Goal: Task Accomplishment & Management: Use online tool/utility

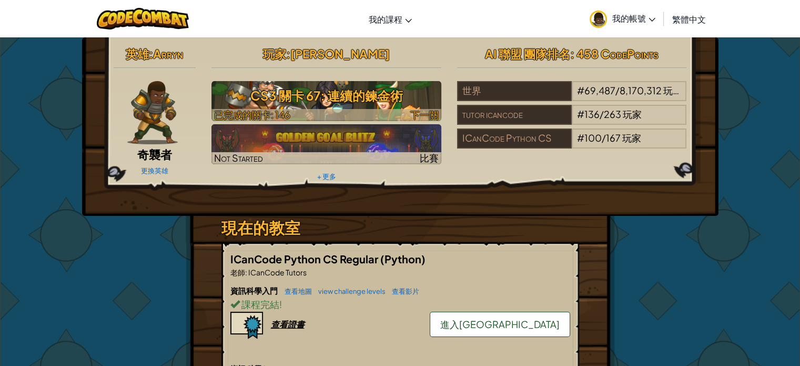
click at [377, 116] on div at bounding box center [326, 115] width 230 height 12
select select "zh-HANT"
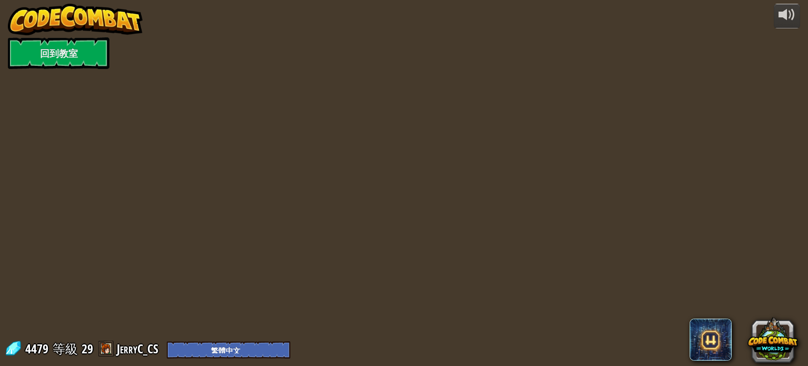
select select "zh-HANT"
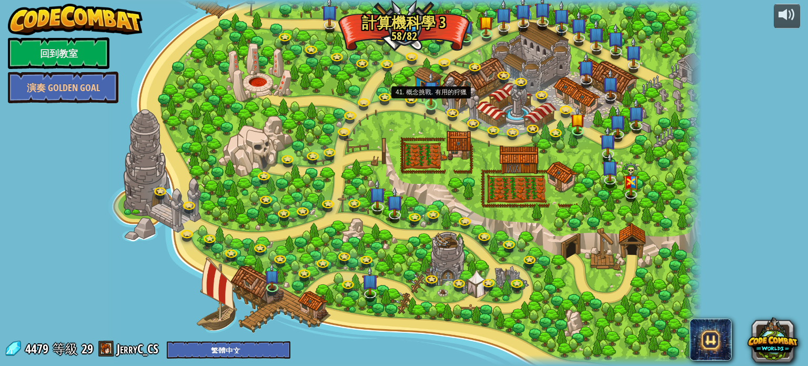
select select "zh-HANT"
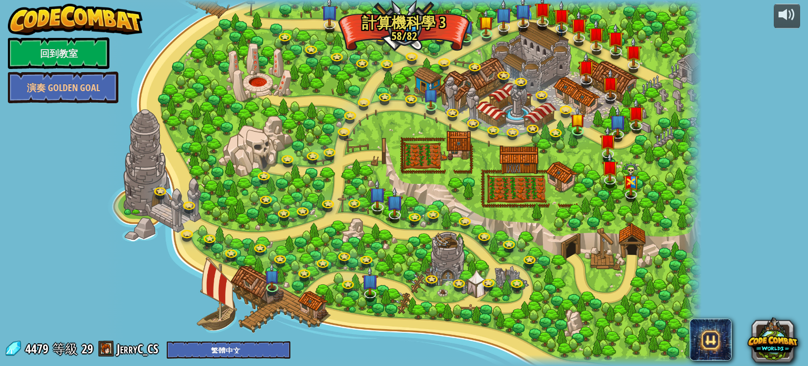
select select "zh-HANT"
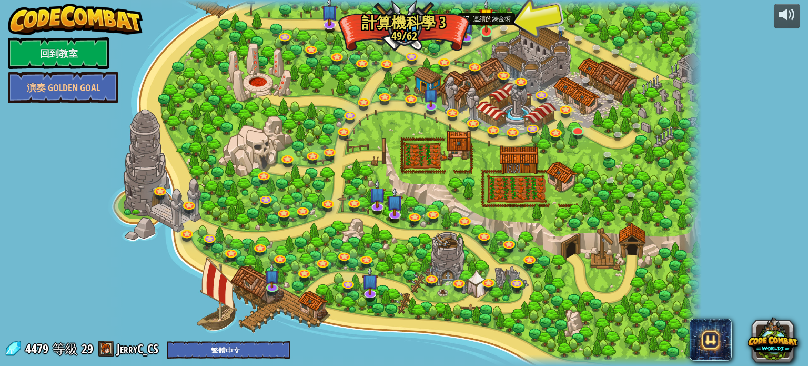
click at [484, 32] on img at bounding box center [486, 15] width 15 height 34
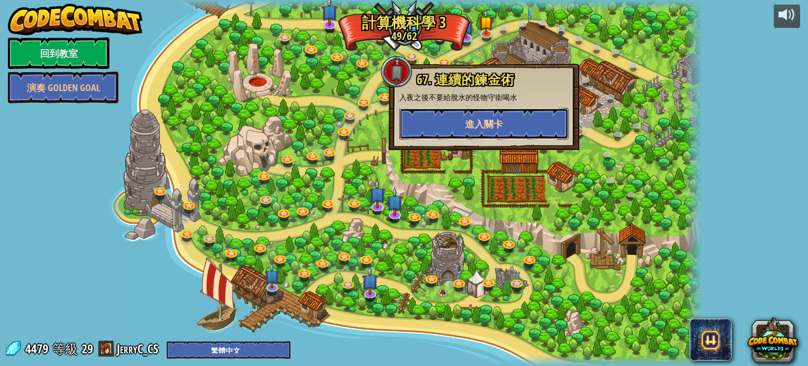
click at [478, 130] on button "進入關卡" at bounding box center [483, 124] width 169 height 32
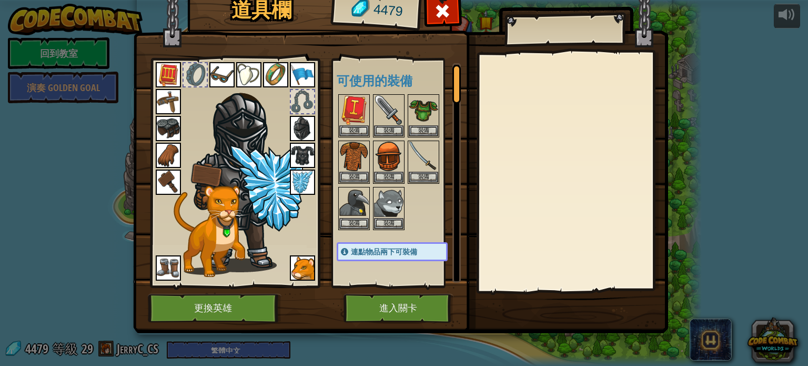
drag, startPoint x: 420, startPoint y: 279, endPoint x: 407, endPoint y: 298, distance: 23.4
click at [419, 279] on div "可使用的裝備 裝備 裝備 裝備 裝備 裝備 裝備 裝備 裝備 裝備 裝備 裝備 裝備 裝備 裝備 裝備 裝備 裝備 裝備 裝備 連點物品兩下可裝備 關卡裝備限…" at bounding box center [403, 172] width 132 height 219
click at [405, 302] on button "進入關卡" at bounding box center [399, 308] width 110 height 29
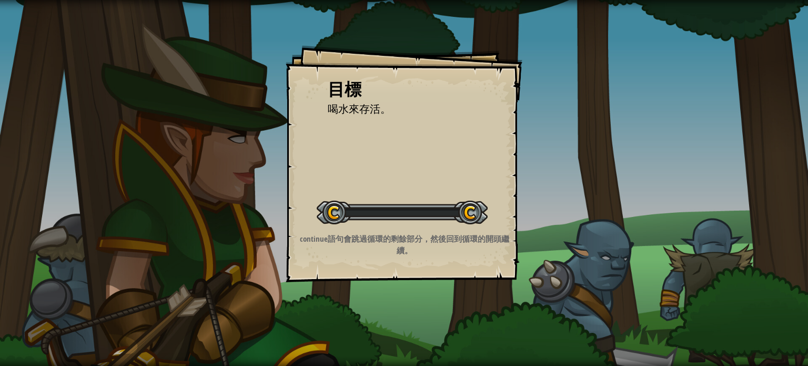
click at [404, 302] on div "目標 喝水來存活。 開始戰役 從伺服器載入失敗 您將需要訂閱來開啟這關。 訂閱 您需要加入一個課程來遊玩此關卡。 回到我的課程 詢問您的老師來分派一個授權碼給…" at bounding box center [404, 183] width 808 height 366
click at [403, 302] on div "目標 喝水來存活。 開始戰役 從伺服器載入失敗 您將需要訂閱來開啟這關。 訂閱 您需要加入一個課程來遊玩此關卡。 回到我的課程 詢問您的老師來分派一個授權碼給…" at bounding box center [404, 183] width 808 height 366
drag, startPoint x: 403, startPoint y: 302, endPoint x: 353, endPoint y: 247, distance: 74.1
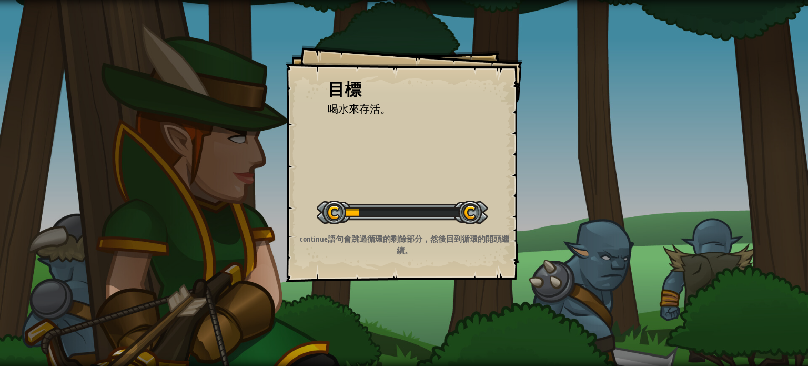
click at [381, 296] on div "目標 喝水來存活。 開始戰役 從伺服器載入失敗 您將需要訂閱來開啟這關。 訂閱 您需要加入一個課程來遊玩此關卡。 回到我的課程 詢問您的老師來分派一個授權碼給…" at bounding box center [404, 183] width 808 height 366
click at [333, 148] on div "目標 喝水來存活。 開始戰役 從伺服器載入失敗 您將需要訂閱來開啟這關。 訂閱 您需要加入一個課程來遊玩此關卡。 回到我的課程 詢問您的老師來分派一個授權碼給…" at bounding box center [404, 163] width 237 height 237
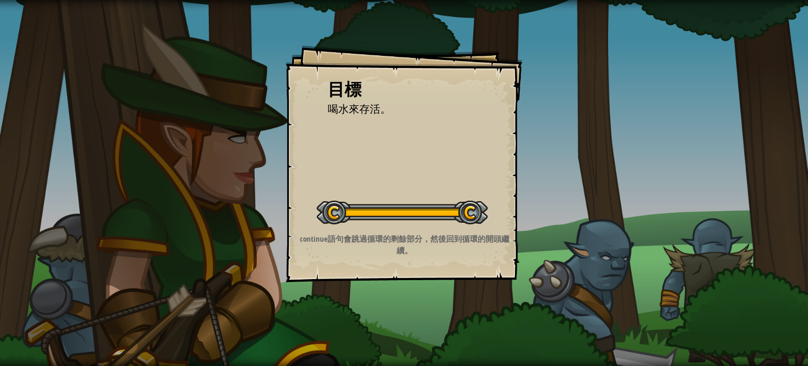
click at [333, 148] on div "目標 喝水來存活。 開始戰役 從伺服器載入失敗 您將需要訂閱來開啟這關。 訂閱 您需要加入一個課程來遊玩此關卡。 回到我的課程 詢問您的老師來分派一個授權碼給…" at bounding box center [404, 163] width 237 height 237
click at [330, 147] on div "目標 喝水來存活。 開始戰役 從伺服器載入失敗 您將需要訂閱來開啟這關。 訂閱 您需要加入一個課程來遊玩此關卡。 回到我的課程 詢問您的老師來分派一個授權碼給…" at bounding box center [404, 163] width 237 height 237
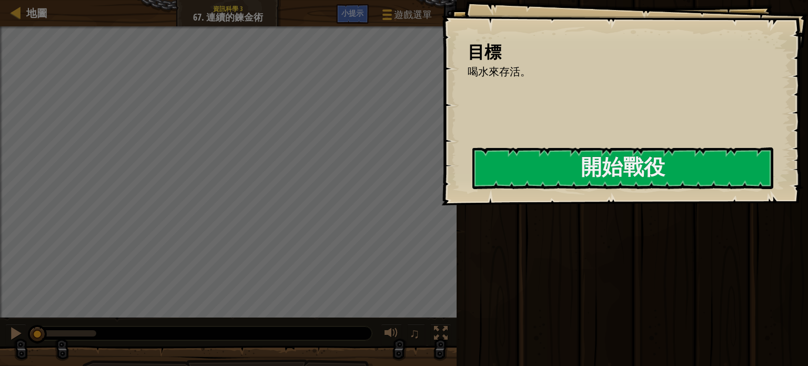
click at [441, 147] on div "目標 喝水來存活。 開始戰役 從伺服器載入失敗 您將需要訂閱來開啟這關。 訂閱 您需要加入一個課程來遊玩此關卡。 回到我的課程 詢問您的老師來分派一個授權碼給…" at bounding box center [624, 102] width 367 height 205
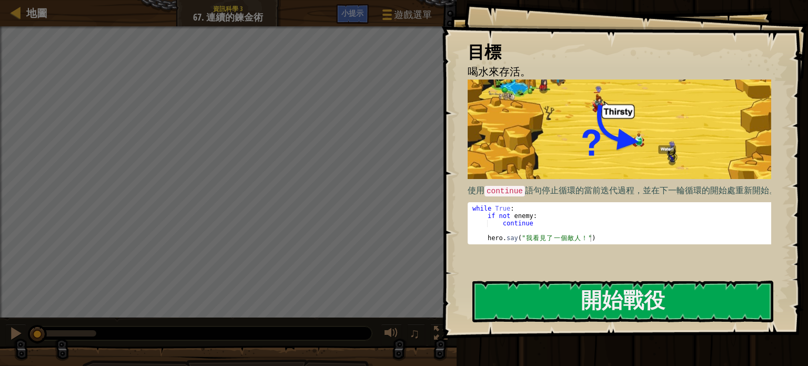
click at [562, 352] on div "運行 ⇧↵ 送出 完成" at bounding box center [631, 180] width 355 height 360
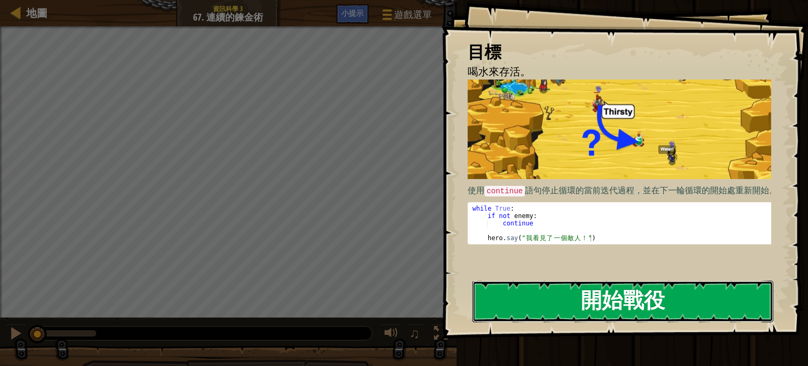
click at [560, 292] on button "開始戰役" at bounding box center [622, 301] width 301 height 42
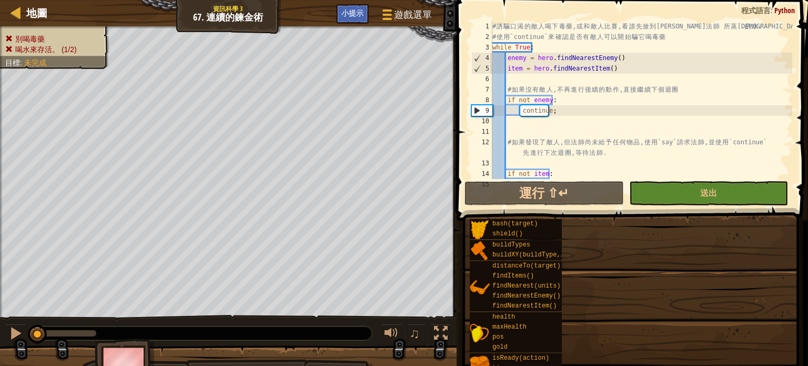
click at [560, 292] on div "目標 喝水來存活。 使用 continue 語句停止循環的當前迭代過程，並在下一輪循環的開始處重新開始。 1 2 3 4 5 while True : if …" at bounding box center [404, 183] width 808 height 366
click at [560, 292] on div "findNearestEnemy()" at bounding box center [530, 296] width 81 height 10
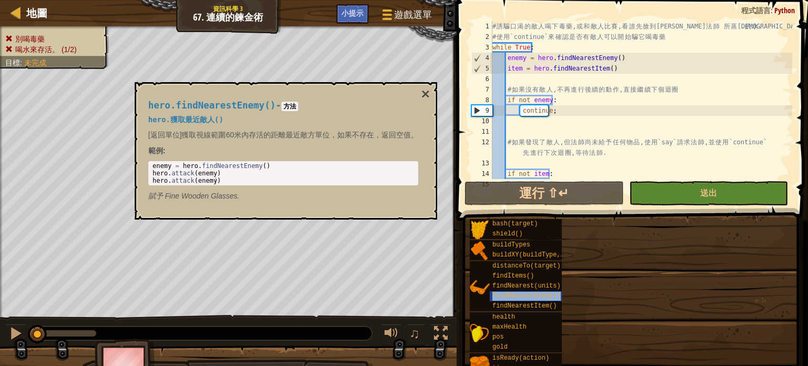
click at [560, 292] on div "findNearestEnemy()" at bounding box center [530, 296] width 81 height 10
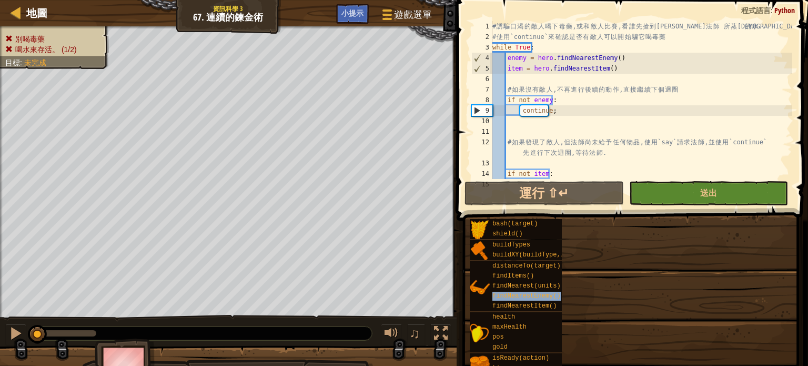
click at [560, 292] on div "findNearestEnemy()" at bounding box center [530, 296] width 81 height 10
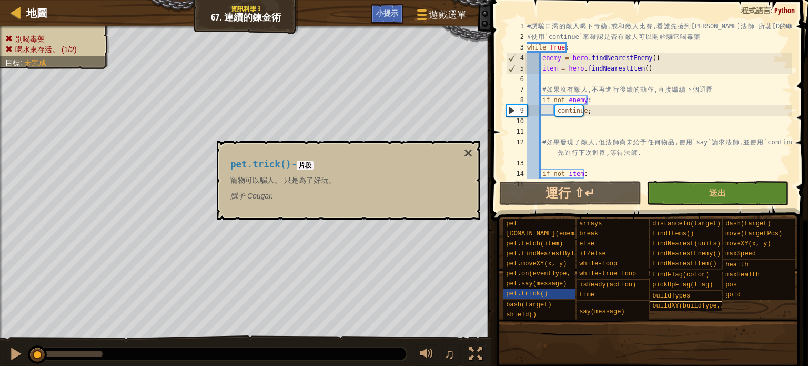
drag, startPoint x: 564, startPoint y: 291, endPoint x: 652, endPoint y: 302, distance: 89.1
click at [570, 291] on div "pet.trick()" at bounding box center [543, 294] width 81 height 10
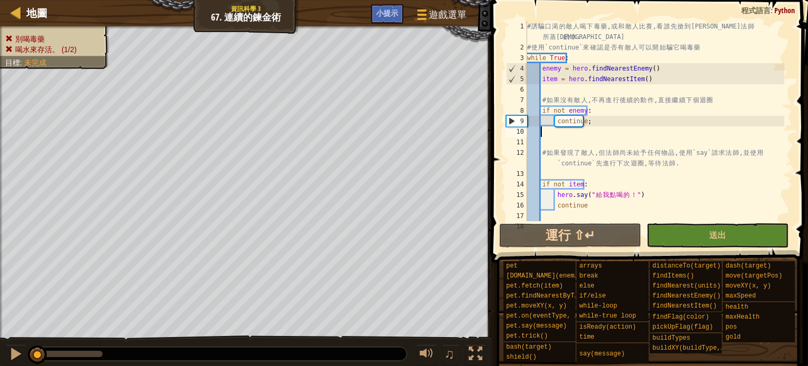
click at [579, 127] on div "# 誘 騙 口 渴 的 敵 人 喝 下 毒 藥 , 或 和 敵 人 比 賽 , 看 誰 先 搶 到 [PERSON_NAME] 法 師 所 蒸 餾 的 水 .…" at bounding box center [654, 142] width 259 height 242
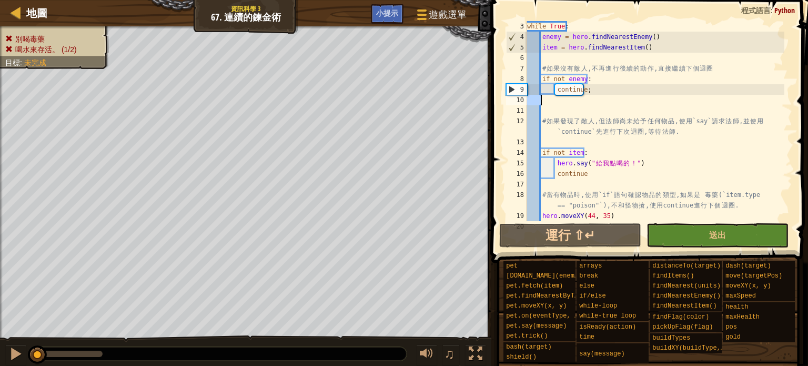
scroll to position [116, 0]
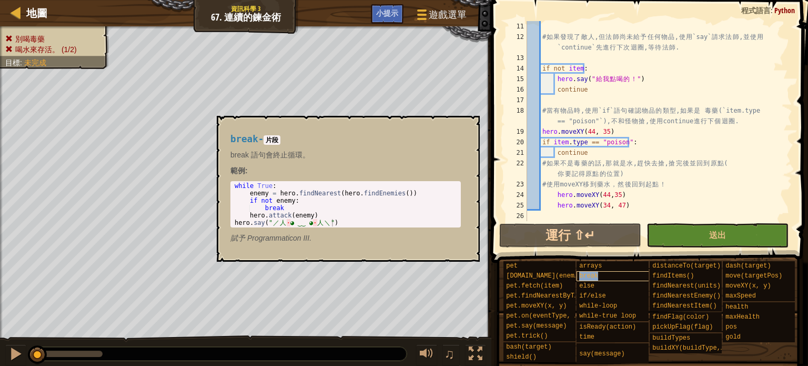
click at [594, 273] on span "break" at bounding box center [588, 275] width 19 height 7
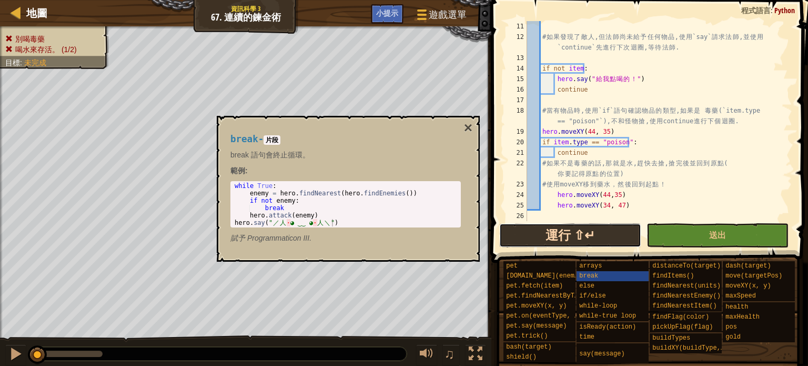
click at [611, 239] on button "運行 ⇧↵" at bounding box center [570, 235] width 142 height 24
click at [611, 239] on button "運行中" at bounding box center [570, 235] width 142 height 24
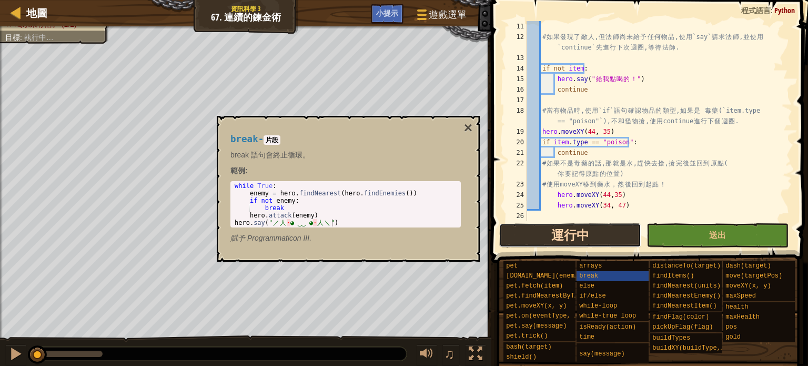
click at [611, 239] on button "運行中" at bounding box center [570, 235] width 142 height 24
click at [611, 239] on button "運行 ⇧↵" at bounding box center [570, 235] width 142 height 24
click at [611, 239] on button "運行中" at bounding box center [570, 235] width 142 height 24
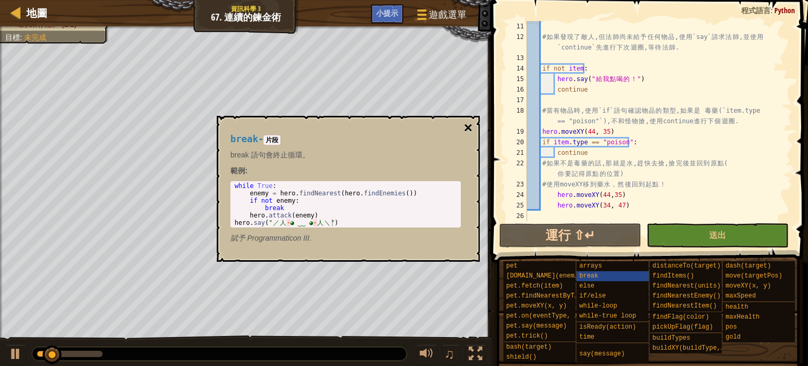
click at [467, 126] on button "×" at bounding box center [468, 127] width 8 height 15
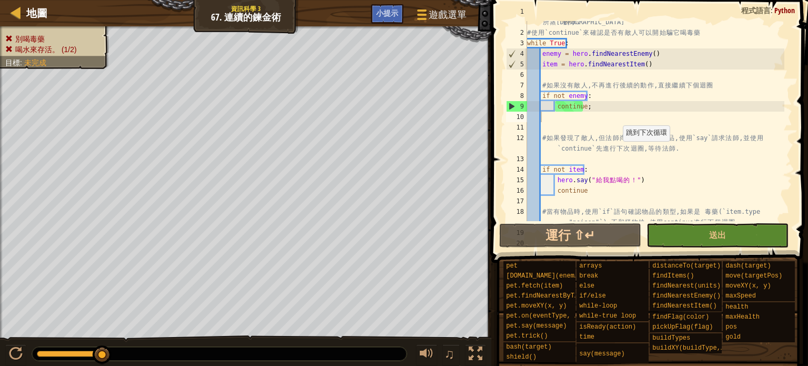
scroll to position [0, 0]
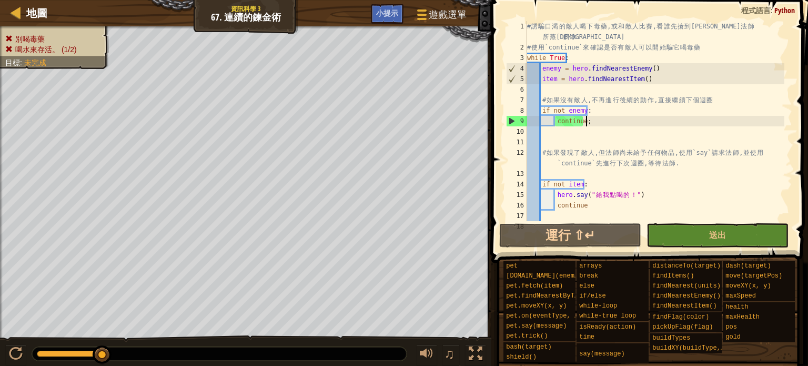
click at [596, 121] on div "# 誘 騙 口 渴 的 敵 人 喝 下 毒 藥 , 或 和 敵 人 比 賽 , 看 誰 先 搶 到 [PERSON_NAME] 法 師 所 蒸 餾 的 水 .…" at bounding box center [654, 142] width 259 height 242
type textarea "continue"
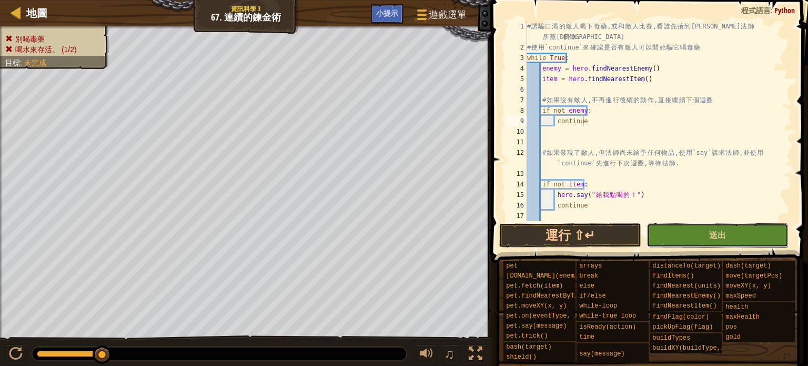
click at [659, 240] on button "送出" at bounding box center [718, 235] width 142 height 24
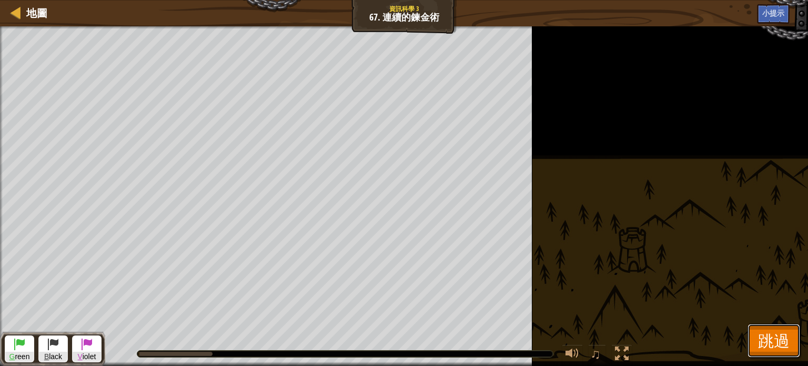
click at [770, 336] on span "跳過" at bounding box center [774, 340] width 32 height 22
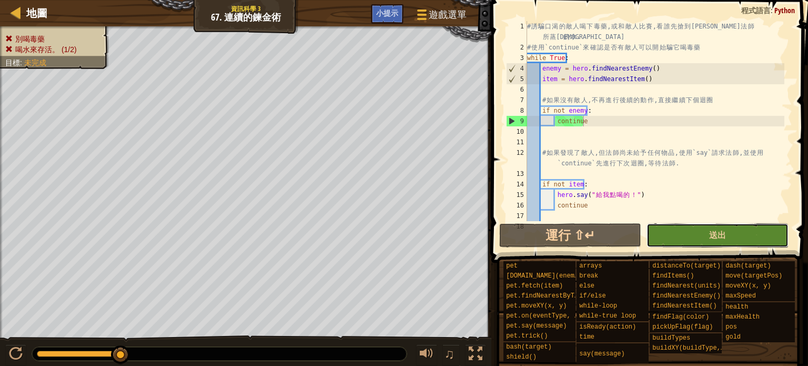
click at [674, 233] on button "送出" at bounding box center [718, 235] width 142 height 24
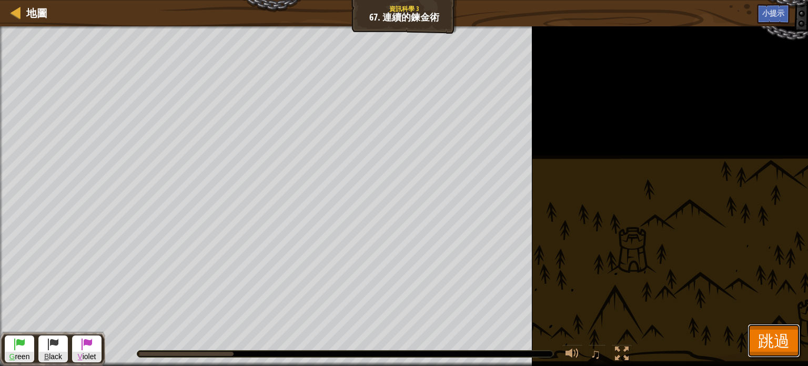
click at [755, 342] on button "跳過" at bounding box center [774, 341] width 53 height 34
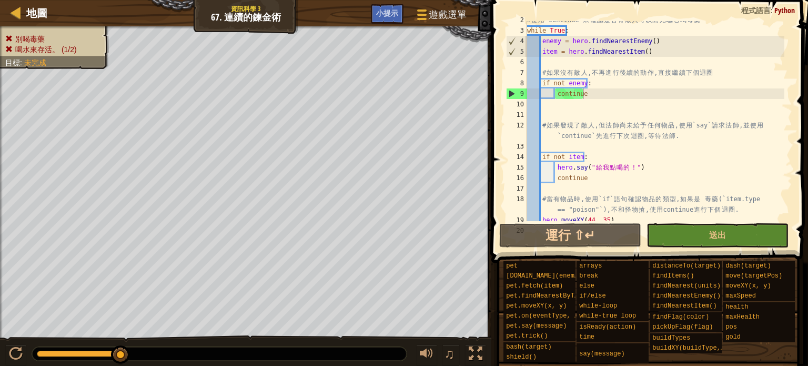
scroll to position [29, 0]
click at [691, 185] on div "# 使 用 `continue` 來 確 認 是 否 有 敵 人 可 以 開 始 騙 它 喝 毒 藥 while True : enemy = hero . …" at bounding box center [654, 123] width 259 height 221
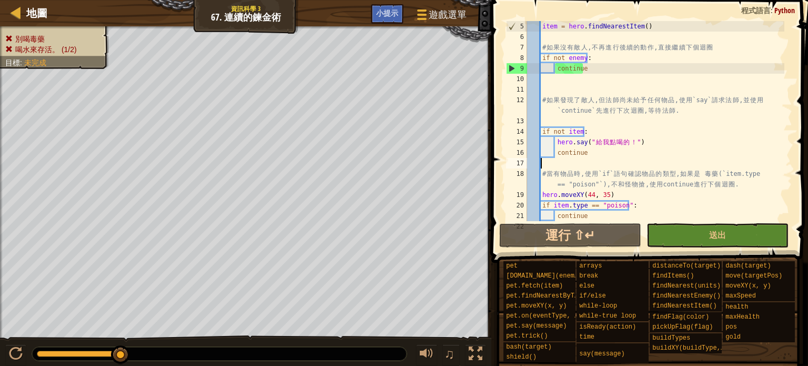
scroll to position [53, 0]
click at [596, 154] on div "item = hero . findNearestItem ( ) # 如 果 沒 有 敵 人 , 不 再 進 行 後 續 的 動 作 , 直 接 繼 續 下…" at bounding box center [654, 136] width 259 height 231
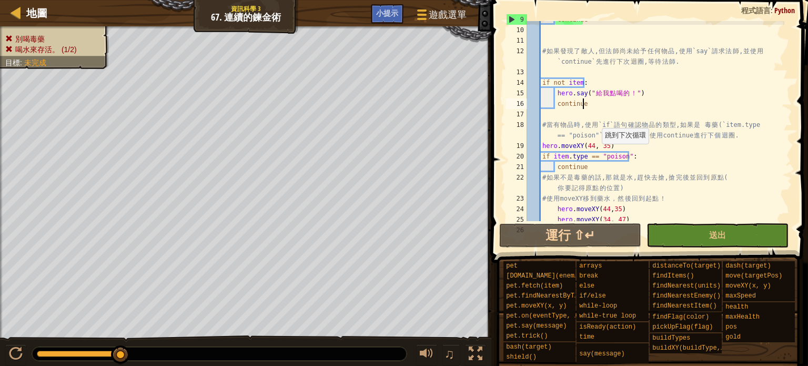
scroll to position [102, 0]
click at [552, 148] on div "continue # 如 果 發 現 了 敵 人 , 但 法 師 尚 未 給 予 任 何 物 品 , 使 用 `say` 請 求 法 師 , 並 使 用 `c…" at bounding box center [654, 124] width 259 height 221
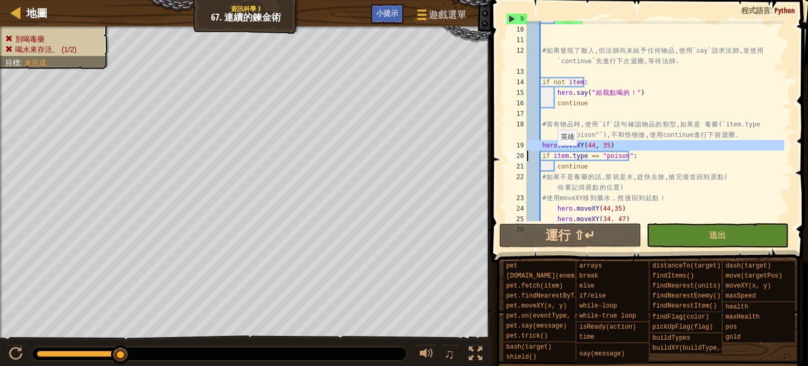
click at [552, 148] on div "continue # 如 果 發 現 了 敵 人 , 但 法 師 尚 未 給 予 任 何 物 品 , 使 用 `say` 請 求 法 師 , 並 使 用 `c…" at bounding box center [654, 124] width 259 height 221
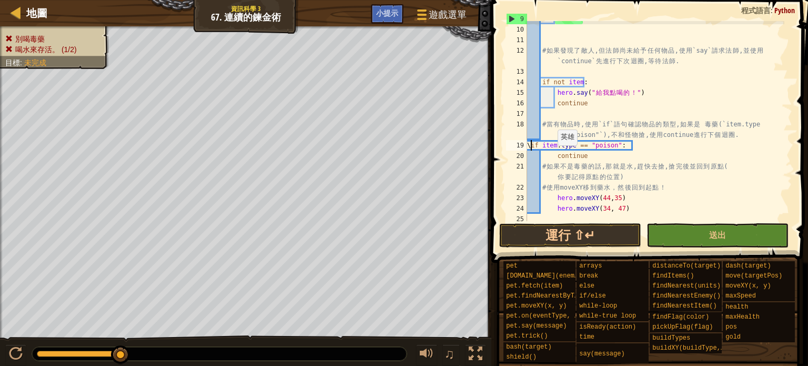
scroll to position [5, 0]
click at [589, 155] on div "continue # 如 果 發 現 了 敵 人 , 但 法 師 尚 未 給 予 任 何 物 品 , 使 用 `say` 請 求 法 師 , 並 使 用 `c…" at bounding box center [654, 124] width 259 height 221
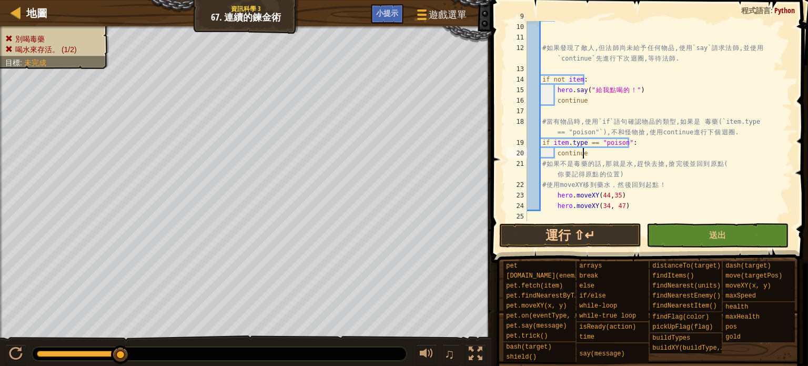
scroll to position [105, 0]
type textarea "continue"
click at [703, 236] on button "送出" at bounding box center [718, 235] width 142 height 24
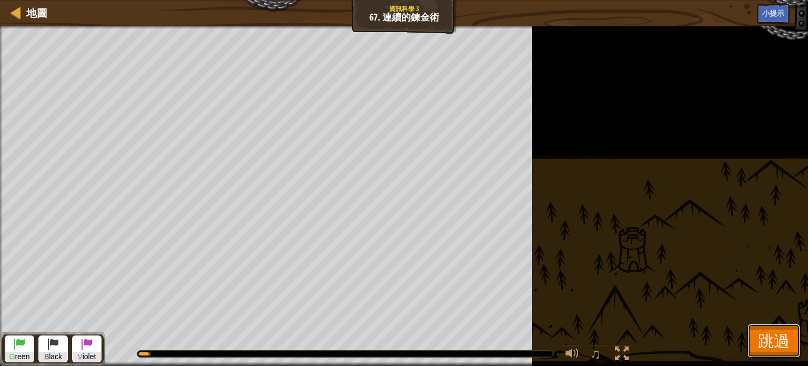
click at [770, 334] on span "跳過" at bounding box center [774, 340] width 32 height 22
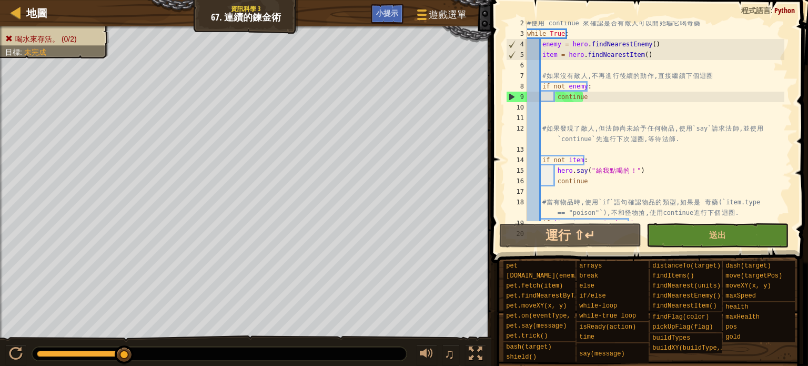
scroll to position [24, 0]
click at [508, 95] on div "9" at bounding box center [517, 97] width 21 height 11
click at [600, 98] on div "# 使 用 `continue` 來 確 認 是 否 有 敵 人 可 以 開 始 騙 它 喝 毒 藥 while True : enemy = hero . …" at bounding box center [654, 128] width 259 height 221
